Goal: Information Seeking & Learning: Learn about a topic

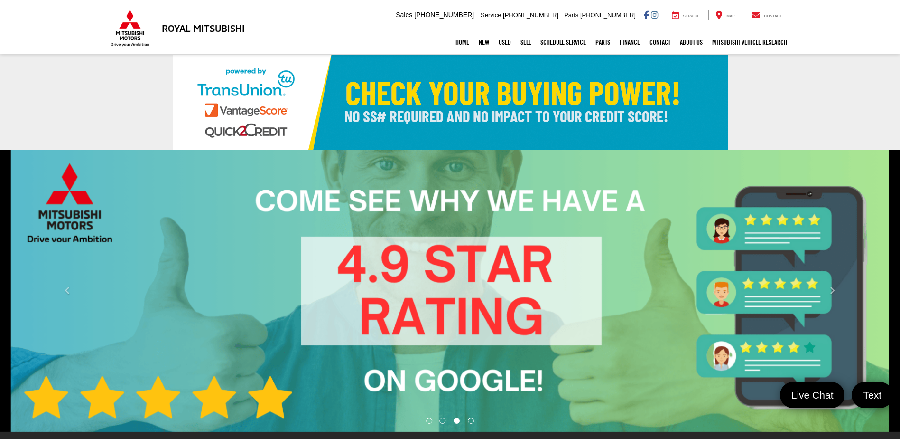
click at [889, 276] on link "✕" at bounding box center [887, 274] width 11 height 11
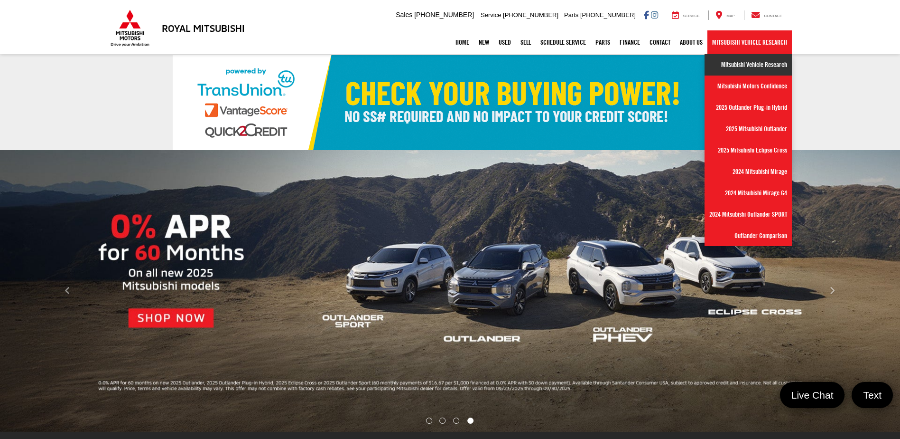
click at [721, 59] on link "Mitsubishi Vehicle Research" at bounding box center [748, 64] width 87 height 21
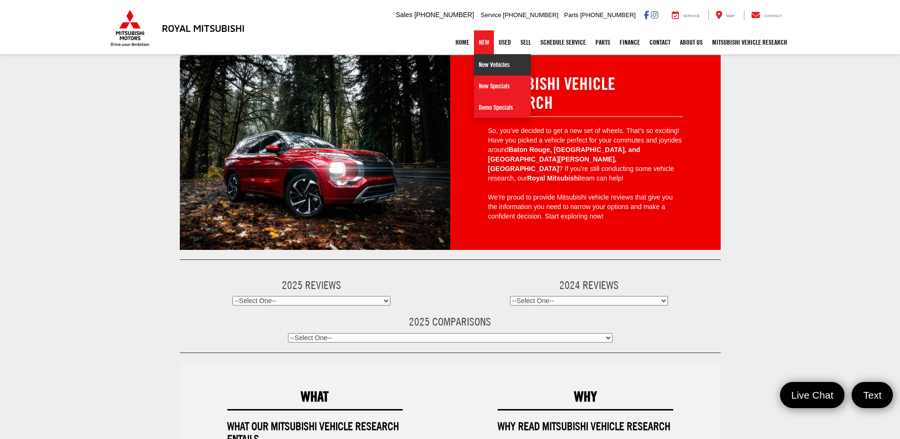
click at [497, 67] on link "New Vehicles" at bounding box center [502, 64] width 57 height 21
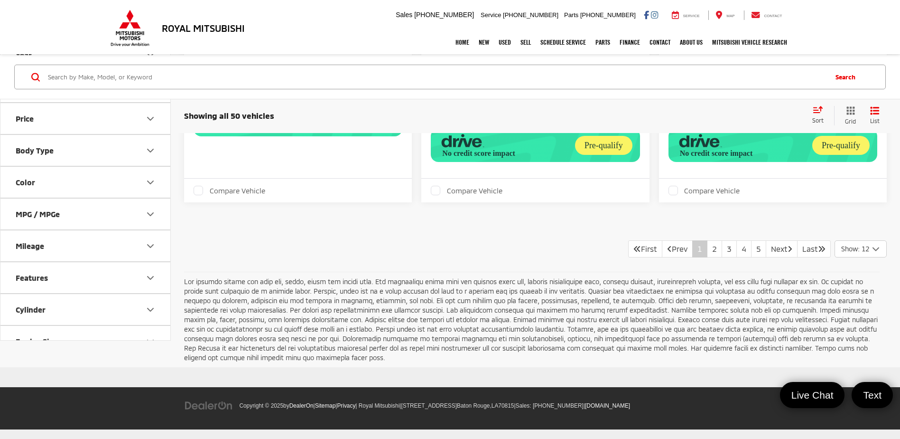
scroll to position [2273, 0]
click at [707, 246] on link "2" at bounding box center [714, 248] width 15 height 17
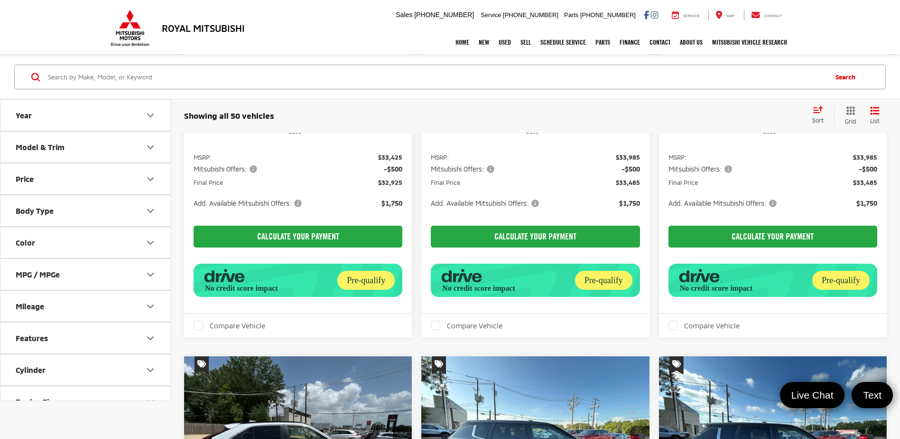
scroll to position [617, 0]
